Goal: Task Accomplishment & Management: Use online tool/utility

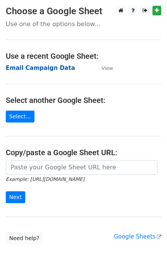
click at [42, 68] on strong "Email Campaign Data" at bounding box center [41, 68] width 70 height 7
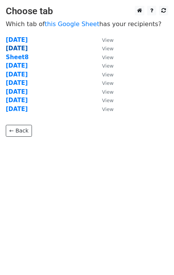
click at [21, 46] on strong "20-08-2025" at bounding box center [17, 48] width 22 height 7
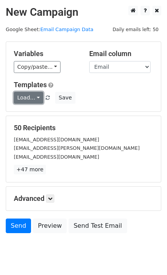
click at [34, 95] on link "Load..." at bounding box center [29, 98] width 30 height 12
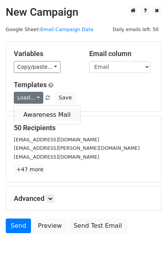
click at [44, 111] on link "Awareness Mail" at bounding box center [47, 115] width 66 height 12
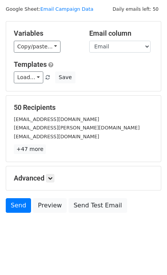
scroll to position [23, 0]
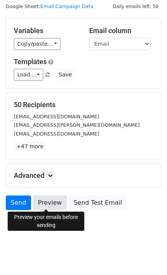
click at [47, 202] on link "Preview" at bounding box center [50, 203] width 34 height 15
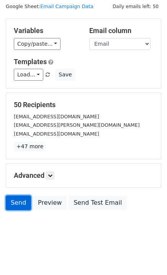
click at [23, 204] on link "Send" at bounding box center [18, 203] width 25 height 15
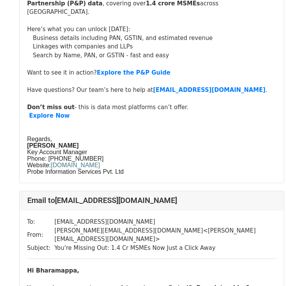
scroll to position [450, 0]
